Goal: Task Accomplishment & Management: Use online tool/utility

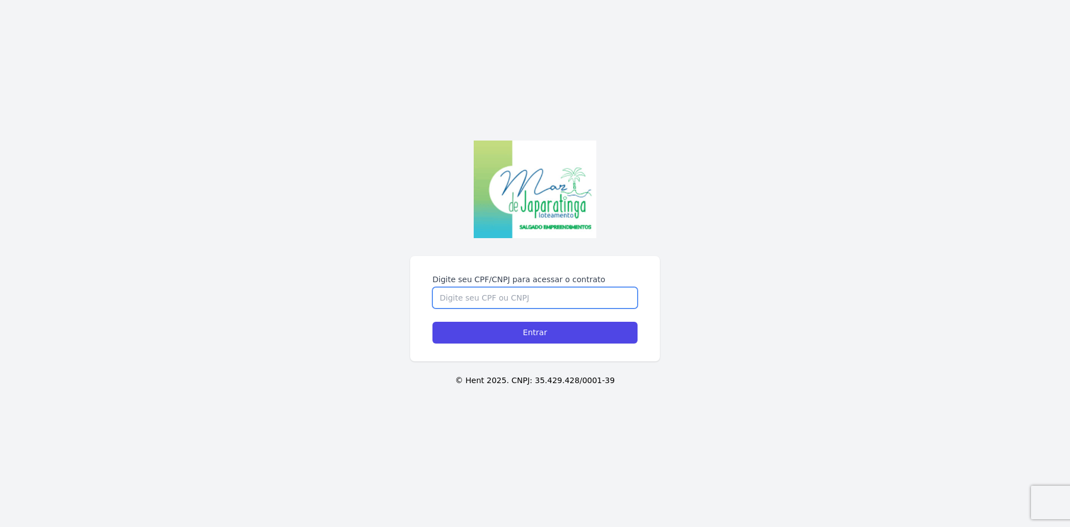
click at [574, 287] on input "Digite seu CPF/CNPJ para acessar o contrato" at bounding box center [535, 297] width 205 height 21
type input "09512111454"
click at [433, 322] on input "Entrar" at bounding box center [535, 333] width 205 height 22
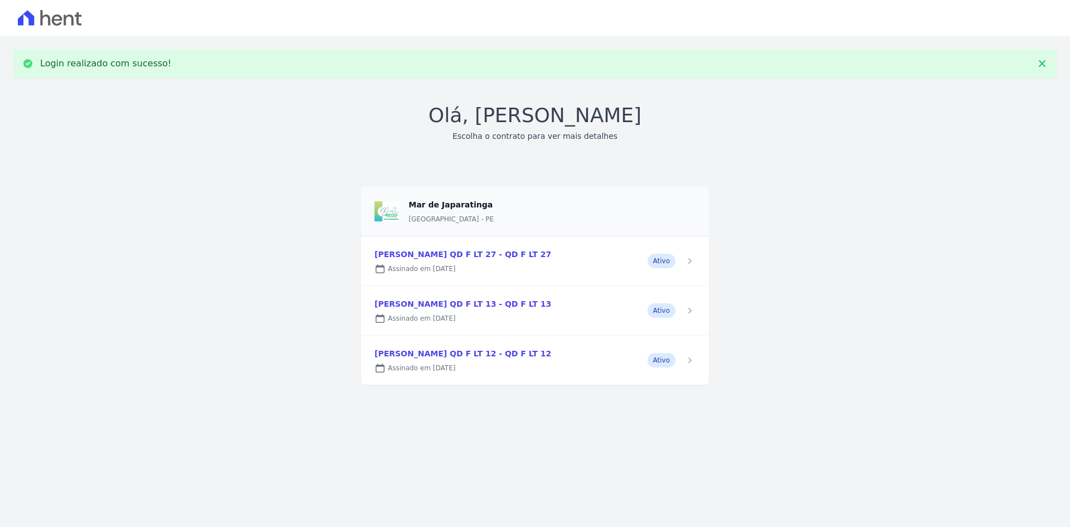
click at [555, 250] on link at bounding box center [535, 260] width 348 height 49
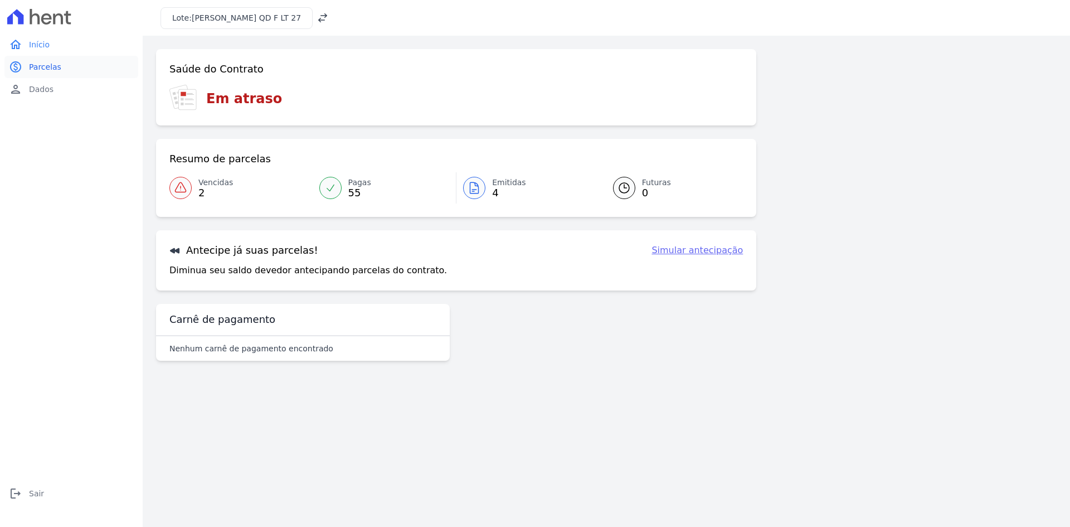
click at [28, 68] on link "paid Parcelas" at bounding box center [71, 67] width 134 height 22
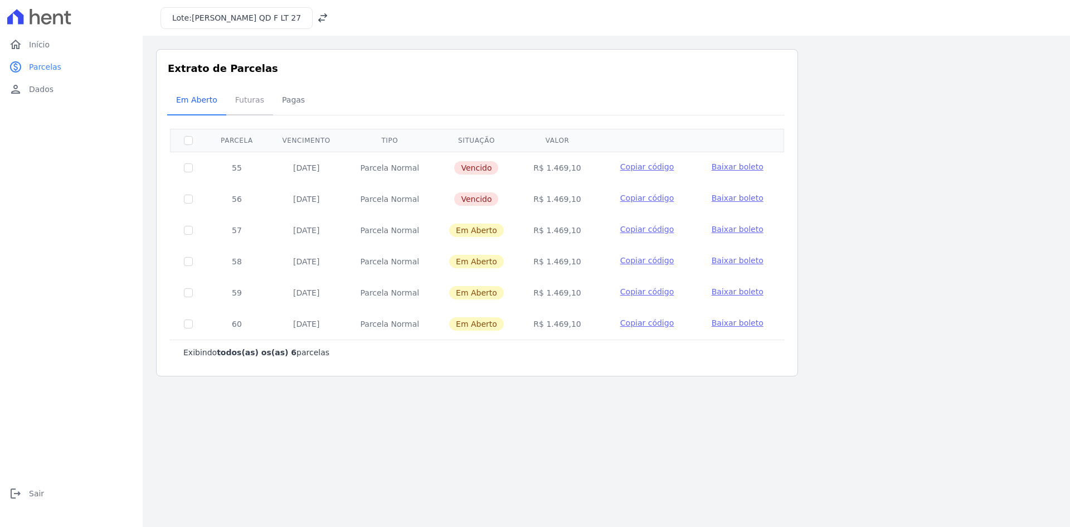
click at [257, 100] on span "Futuras" at bounding box center [250, 100] width 42 height 22
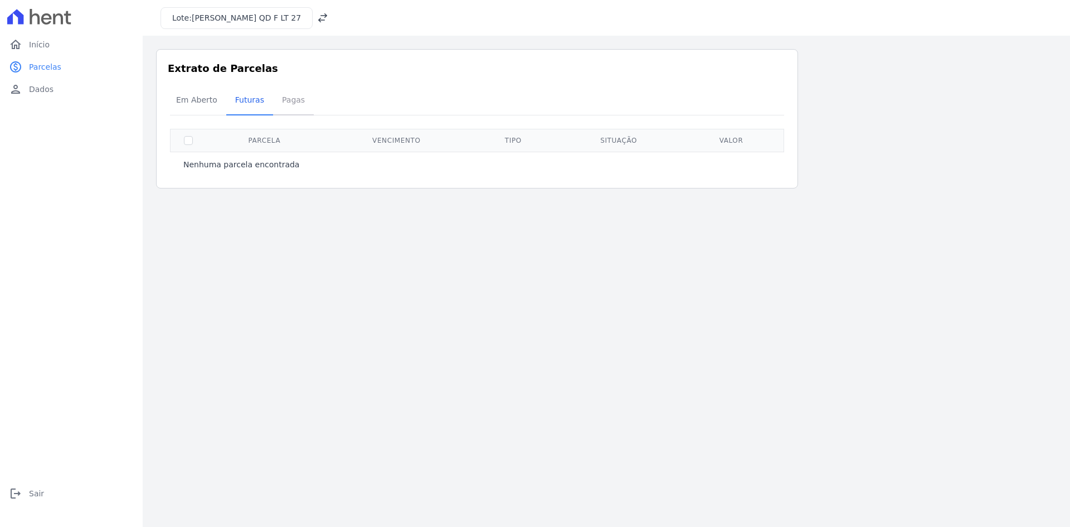
click at [288, 101] on span "Pagas" at bounding box center [293, 100] width 36 height 22
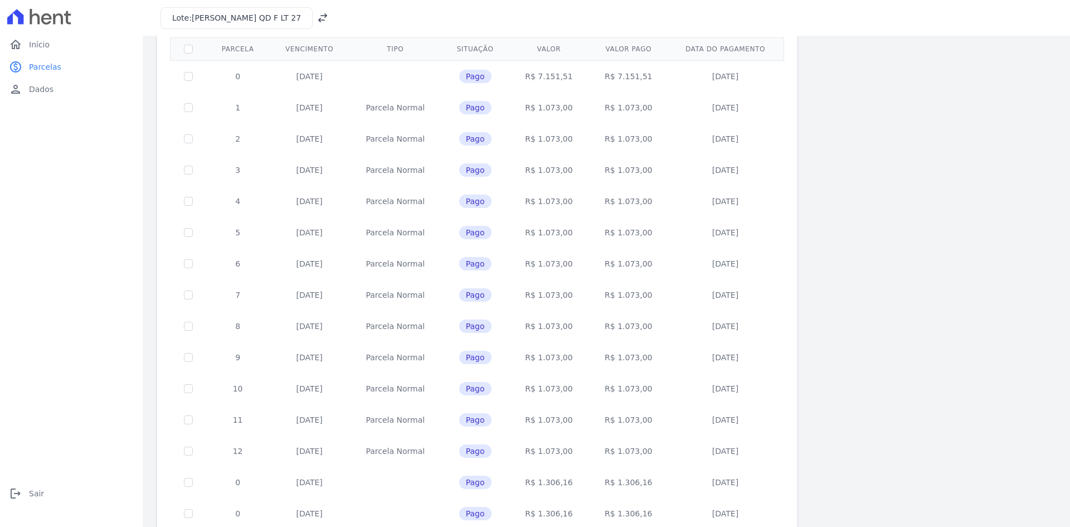
scroll to position [36, 0]
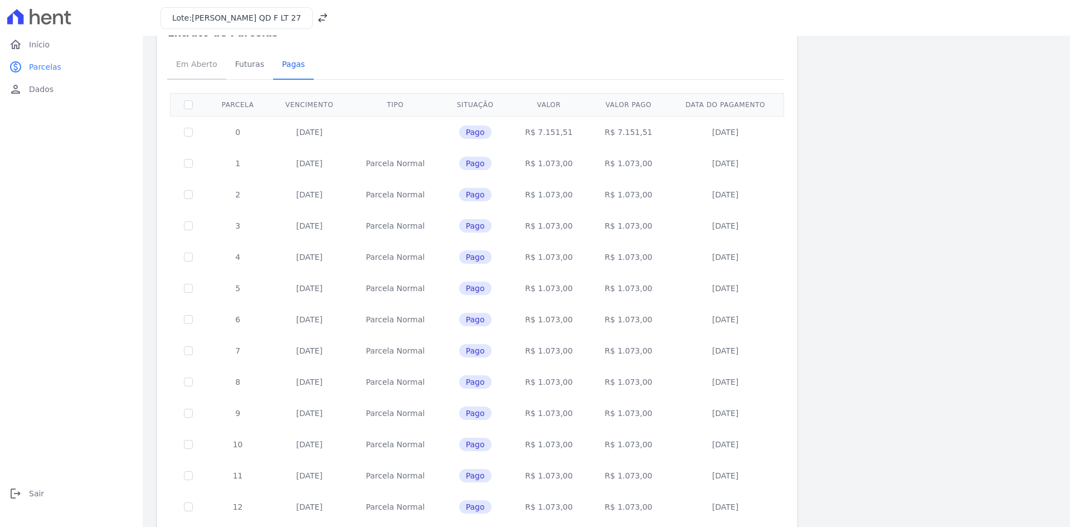
click at [192, 69] on span "Em Aberto" at bounding box center [196, 64] width 55 height 22
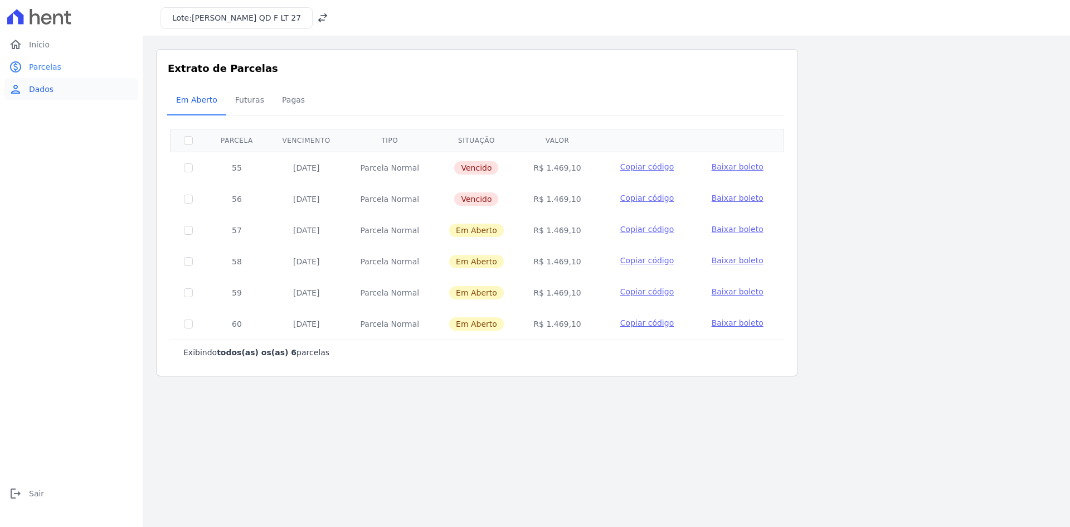
click at [45, 82] on link "person Dados" at bounding box center [71, 89] width 134 height 22
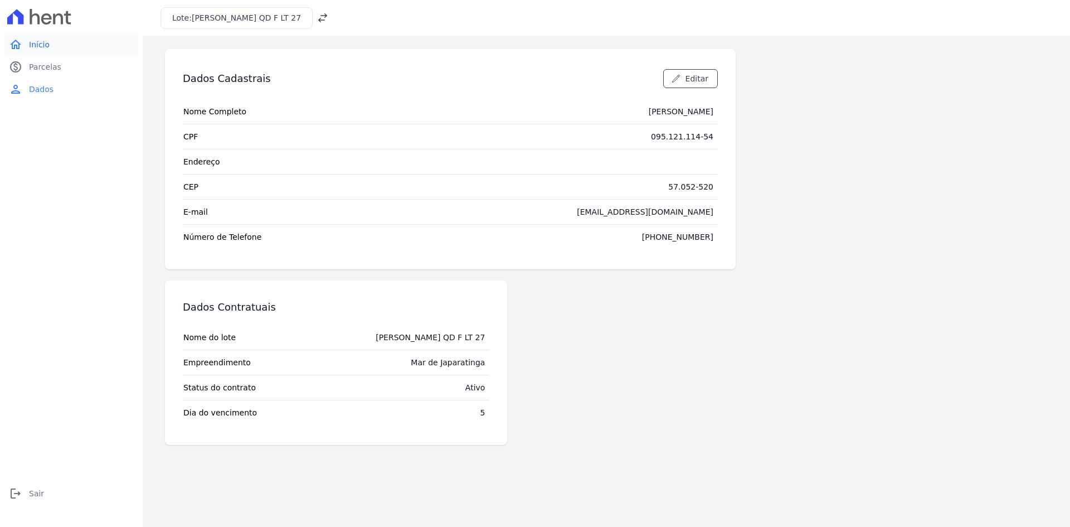
click at [47, 48] on span "Início" at bounding box center [39, 44] width 21 height 11
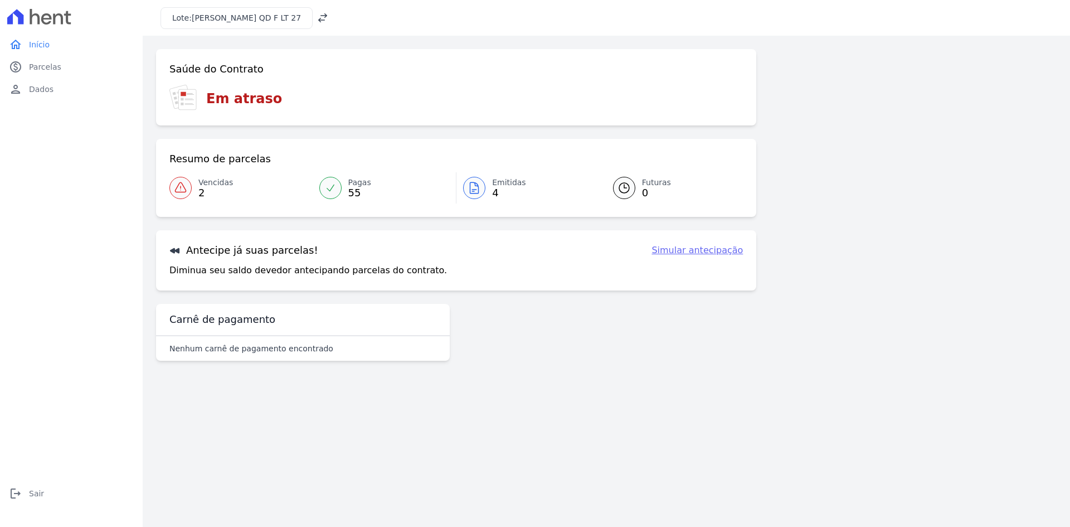
click at [718, 257] on div "Antecipe já suas parcelas! Simular antecipação Diminua seu saldo devedor anteci…" at bounding box center [456, 260] width 600 height 60
click at [718, 256] on link "Simular antecipação" at bounding box center [697, 250] width 91 height 13
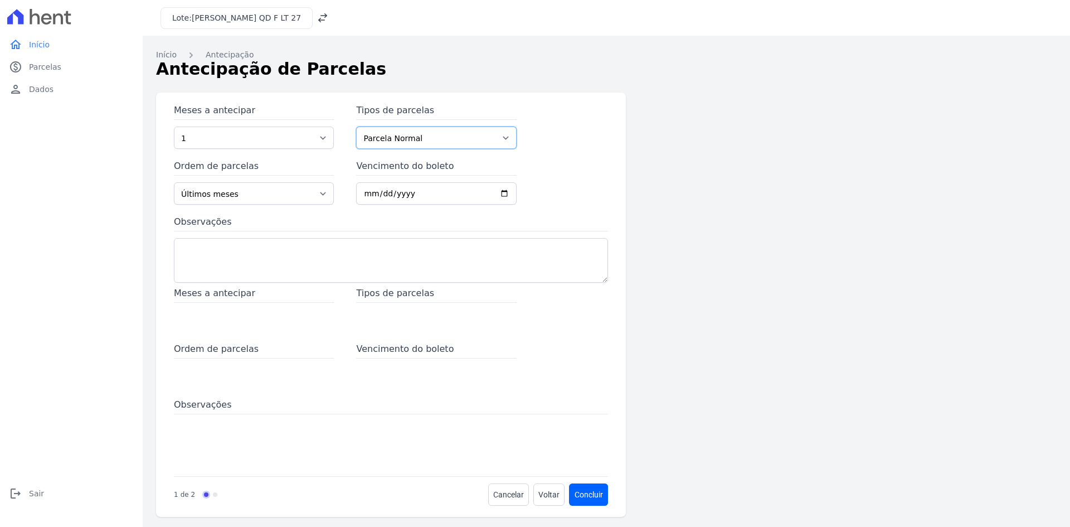
click at [398, 147] on select "Parcela Normal" at bounding box center [436, 138] width 160 height 22
click at [400, 144] on select "Parcela Normal" at bounding box center [436, 138] width 160 height 22
click at [312, 187] on select "Últimos meses Primeiros meses" at bounding box center [254, 193] width 160 height 22
click at [464, 195] on input "Vencimento do boleto" at bounding box center [436, 193] width 160 height 22
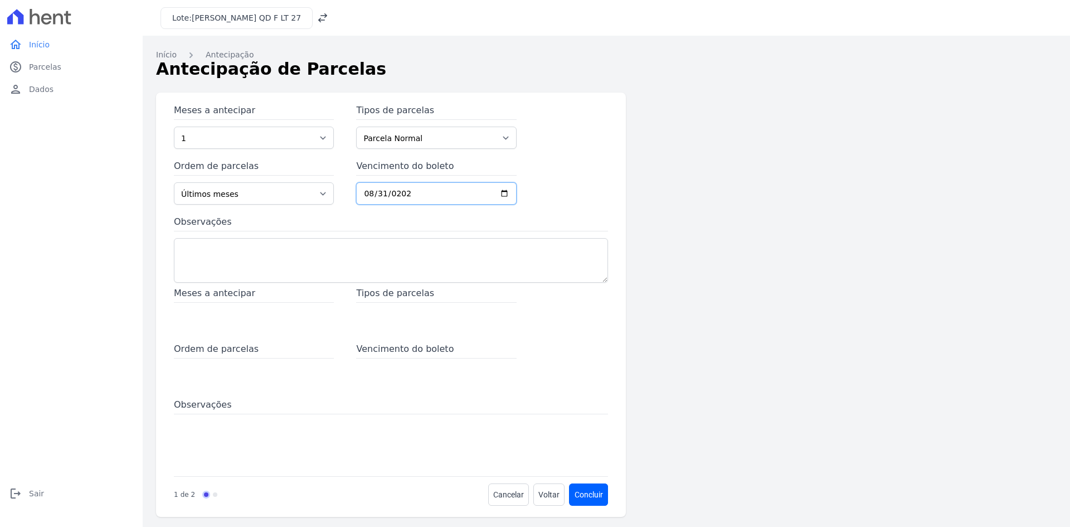
type input "[DATE]"
click at [235, 294] on span "Meses a antecipar" at bounding box center [254, 294] width 160 height 16
click at [217, 317] on div "Meses a antecipar" at bounding box center [254, 308] width 160 height 45
click at [222, 259] on textarea "Observações" at bounding box center [391, 260] width 434 height 45
type textarea "Simulação para consulta do saldo devedor total"
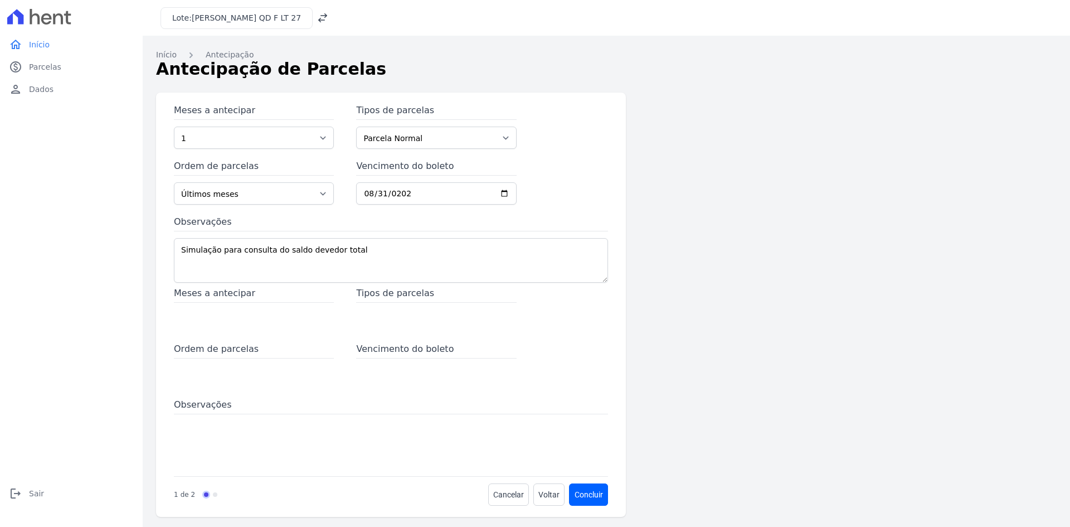
click at [203, 291] on span "Meses a antecipar" at bounding box center [254, 294] width 160 height 16
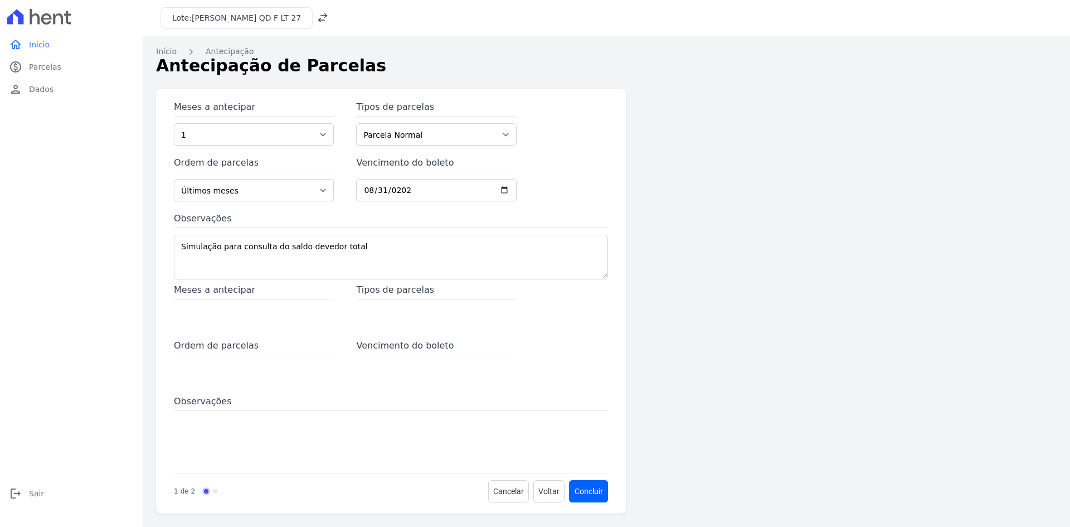
click at [386, 337] on div "Meses a antecipar Tipos de parcelas Ordem de parcelas Vencimento do boleto Obse…" at bounding box center [391, 374] width 434 height 183
click at [390, 344] on span "Vencimento do boleto" at bounding box center [436, 347] width 160 height 16
click at [591, 497] on button "Concluir" at bounding box center [589, 491] width 38 height 22
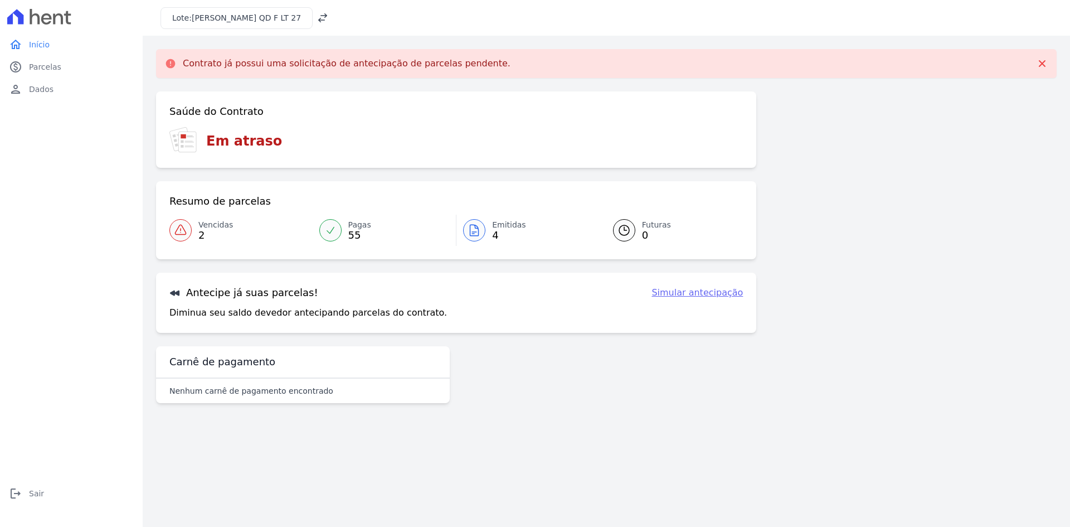
click at [240, 364] on h3 "Carnê de pagamento" at bounding box center [222, 361] width 106 height 13
click at [219, 297] on h3 "Antecipe já suas parcelas!" at bounding box center [243, 292] width 149 height 13
click at [182, 229] on icon at bounding box center [180, 229] width 13 height 13
click at [41, 81] on link "person Dados" at bounding box center [71, 89] width 134 height 22
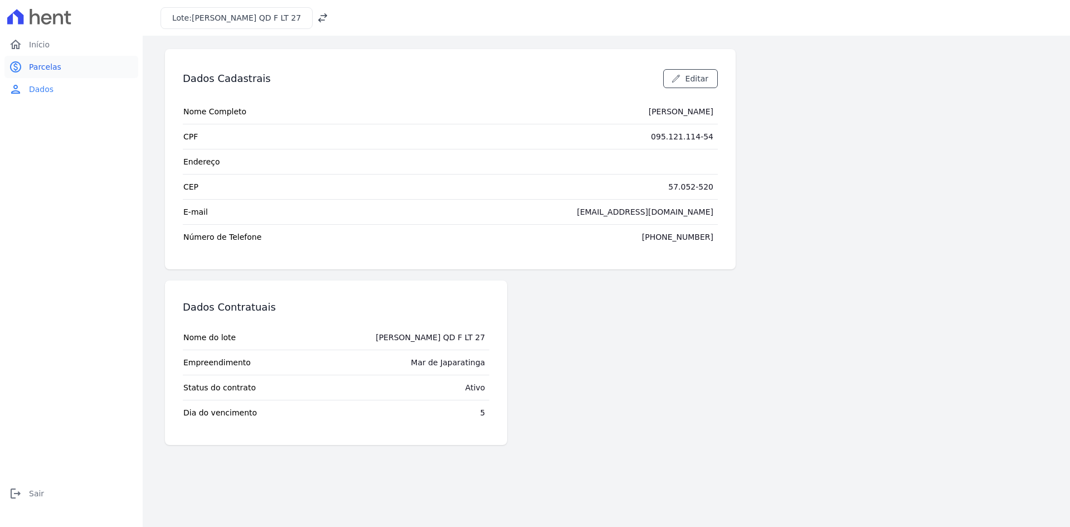
click at [44, 75] on link "paid Parcelas" at bounding box center [71, 67] width 134 height 22
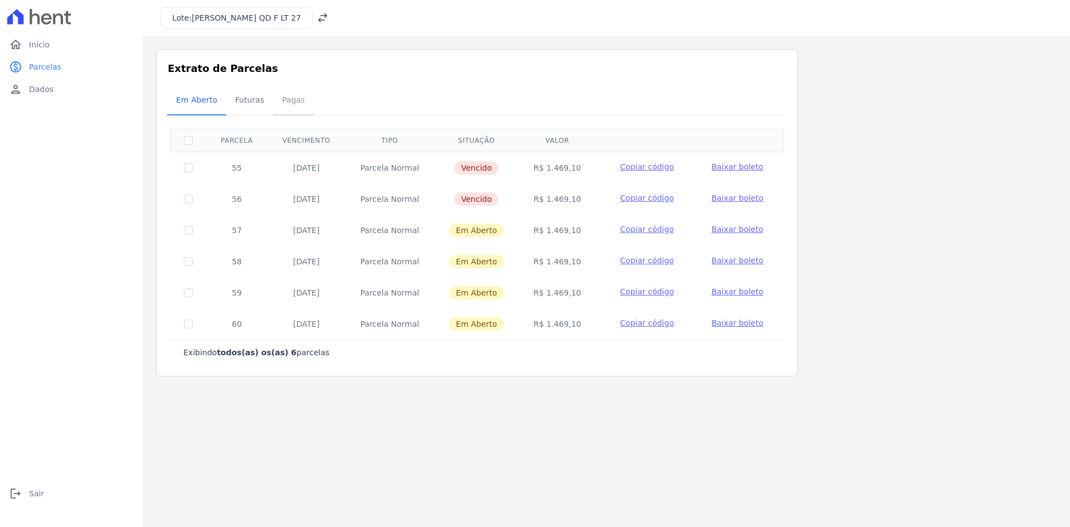
click at [286, 108] on span "Pagas" at bounding box center [293, 100] width 36 height 22
